Goal: Find specific page/section: Find specific page/section

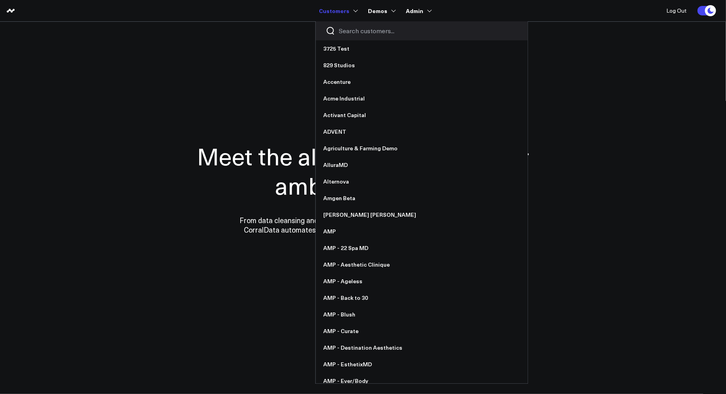
click at [348, 26] on div at bounding box center [422, 30] width 212 height 19
click at [348, 32] on input "Search customers input" at bounding box center [428, 30] width 179 height 9
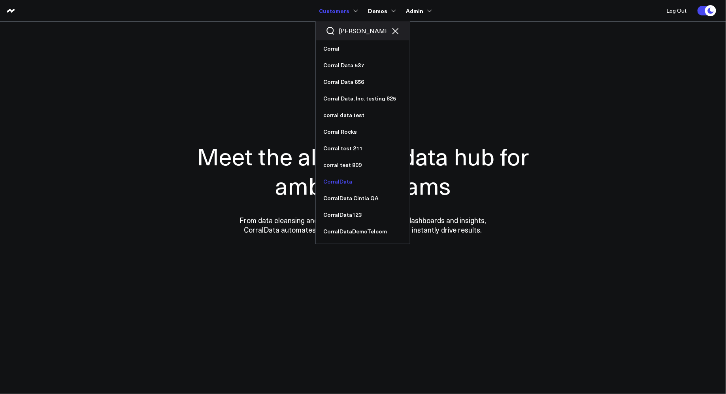
type input "corra"
click at [337, 184] on link "CorralData" at bounding box center [363, 181] width 94 height 17
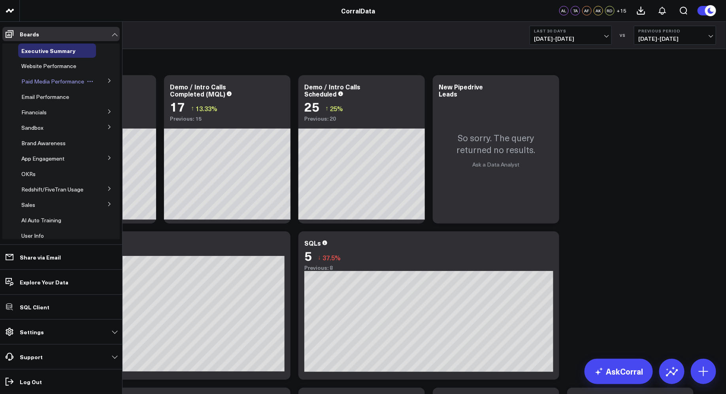
click at [40, 82] on span "Paid Media Performance" at bounding box center [52, 82] width 63 height 8
